Goal: Transaction & Acquisition: Purchase product/service

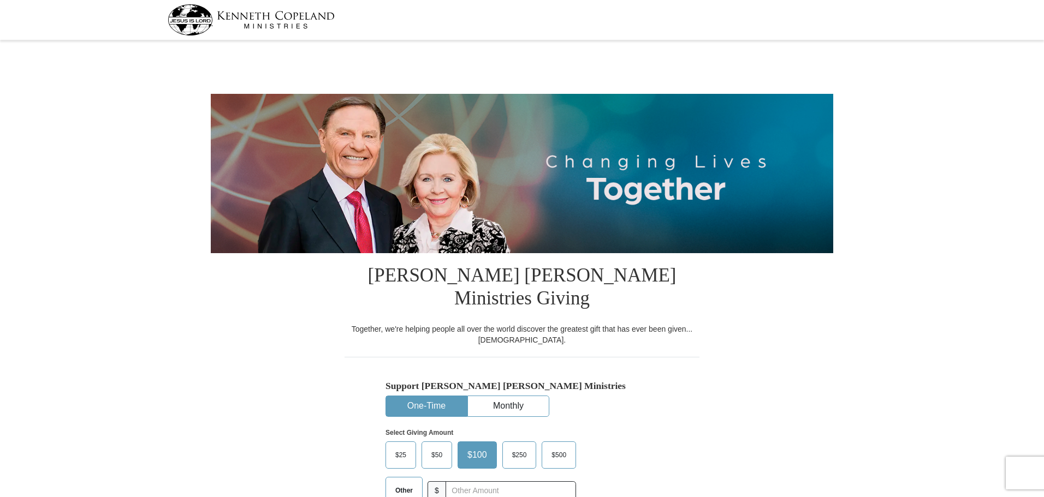
select select "AR"
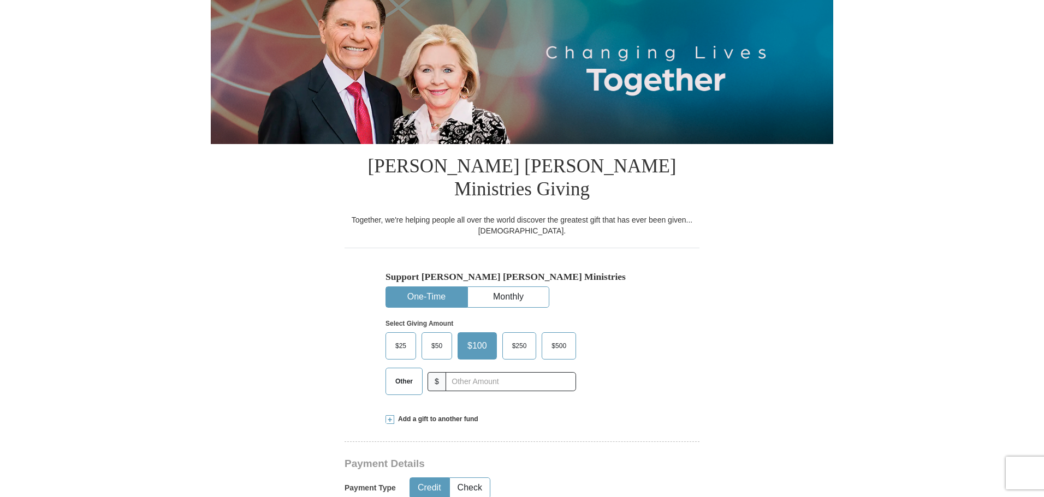
click at [410, 373] on span "Other" at bounding box center [404, 381] width 28 height 16
click at [0, 0] on input "Other" at bounding box center [0, 0] width 0 height 0
type input "550.00"
click at [683, 286] on div "Support [PERSON_NAME] [PERSON_NAME] Ministries One-Time Monthly Select Giving A…" at bounding box center [522, 326] width 355 height 156
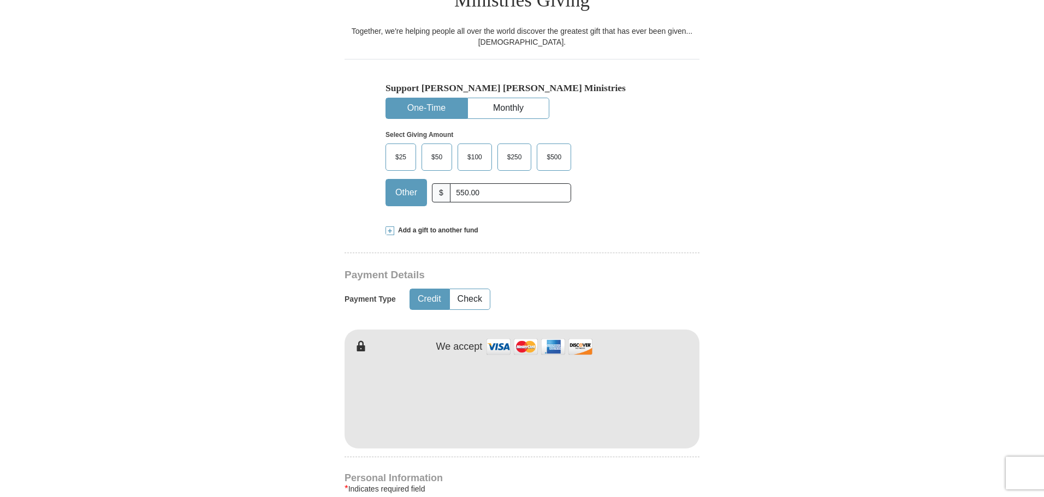
scroll to position [328, 0]
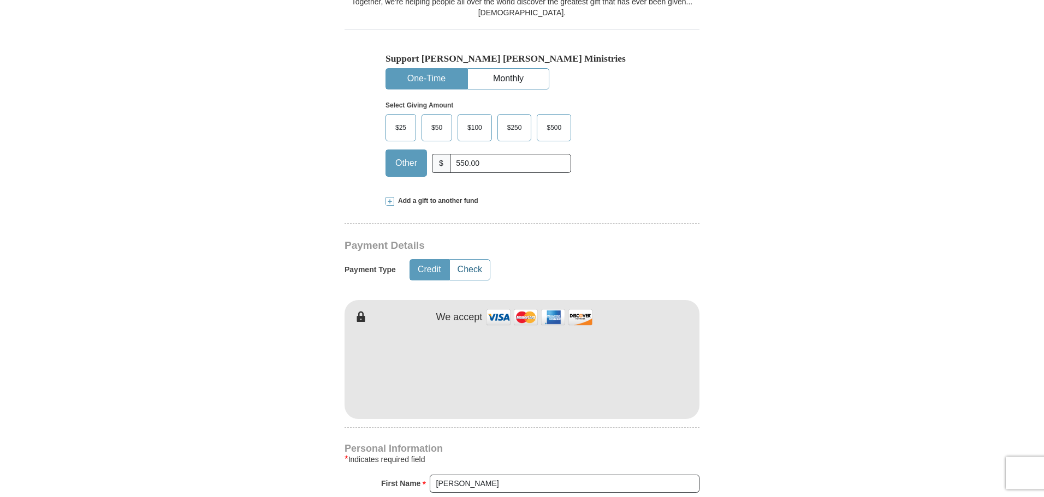
click at [467, 260] on button "Check" at bounding box center [470, 270] width 40 height 20
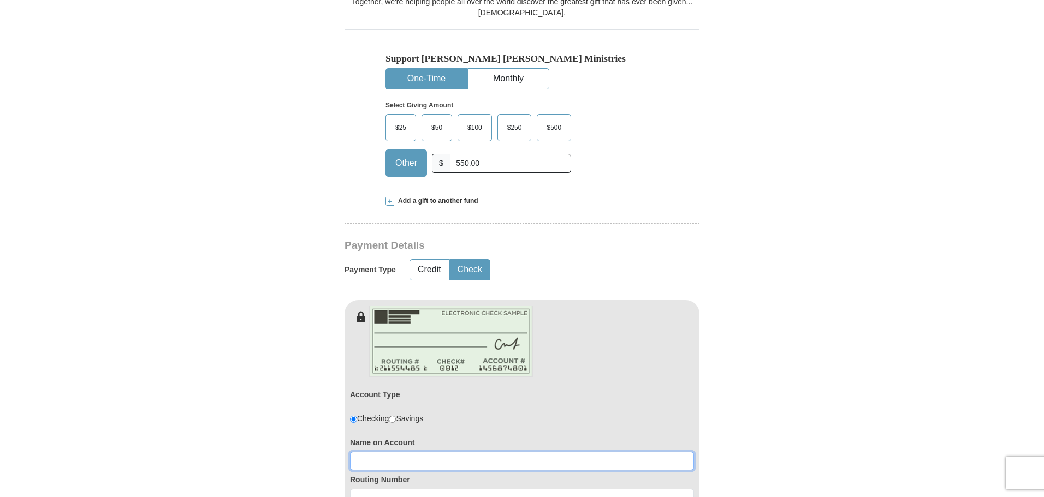
click at [448, 452] on input at bounding box center [522, 461] width 344 height 19
type input "[PERSON_NAME] or [PERSON_NAME]"
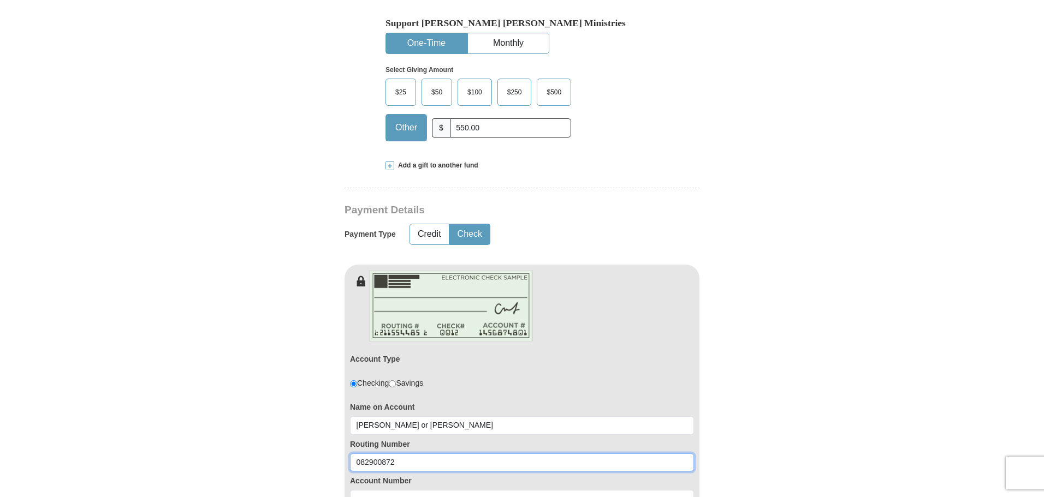
scroll to position [382, 0]
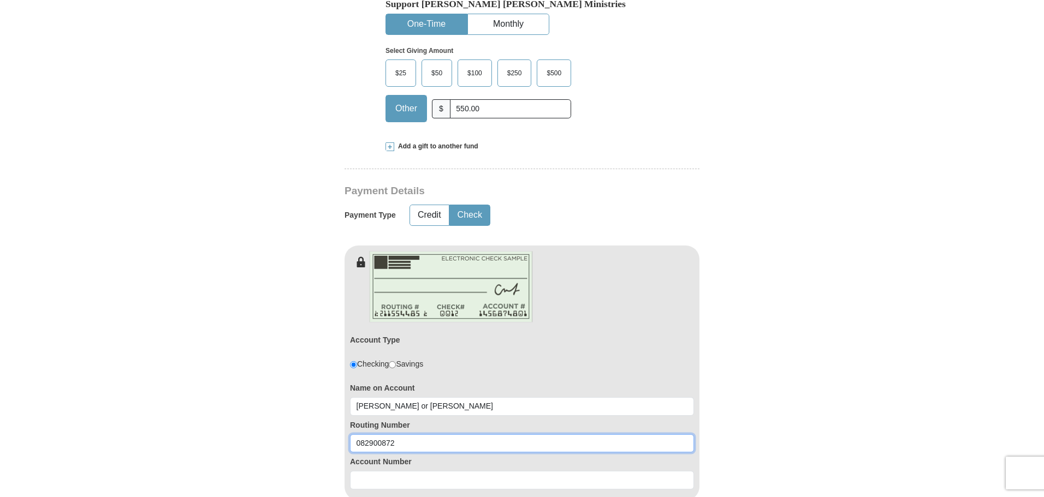
type input "082900872"
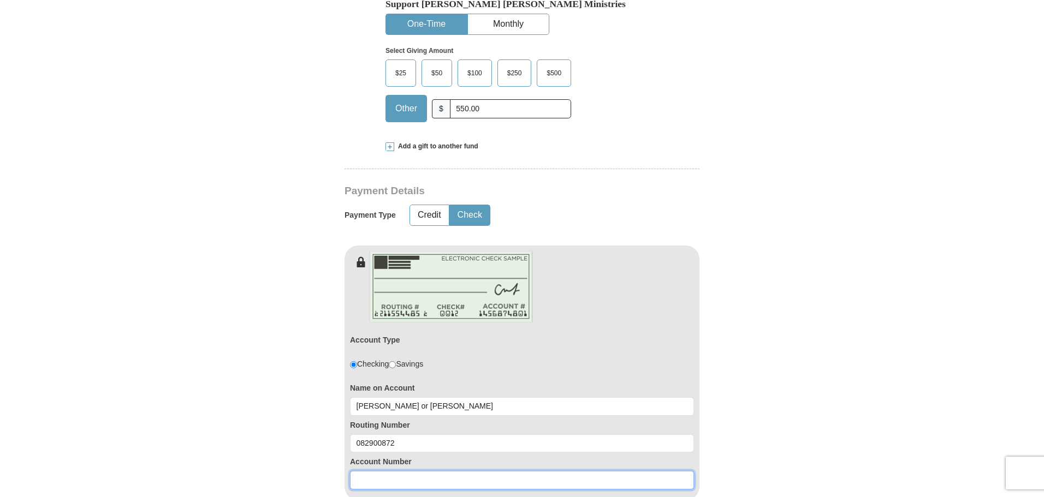
click at [393, 471] on input at bounding box center [522, 480] width 344 height 19
type input "80579823"
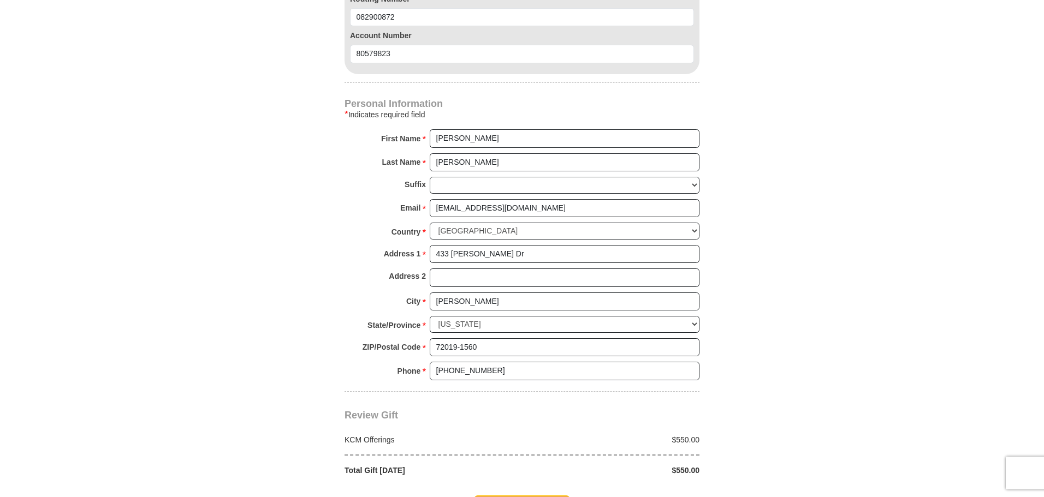
scroll to position [819, 0]
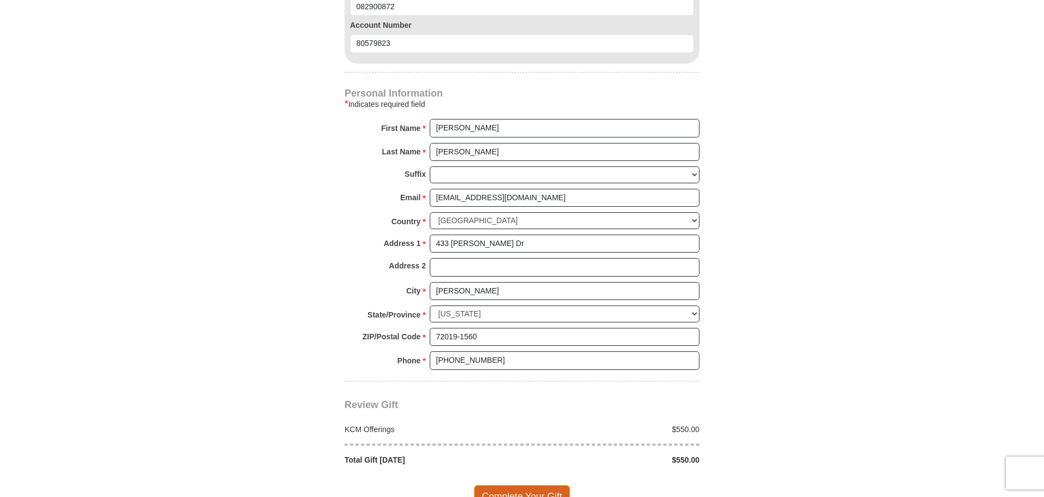
click at [520, 485] on span "Complete Your Gift" at bounding box center [522, 496] width 97 height 23
